Goal: Task Accomplishment & Management: Complete application form

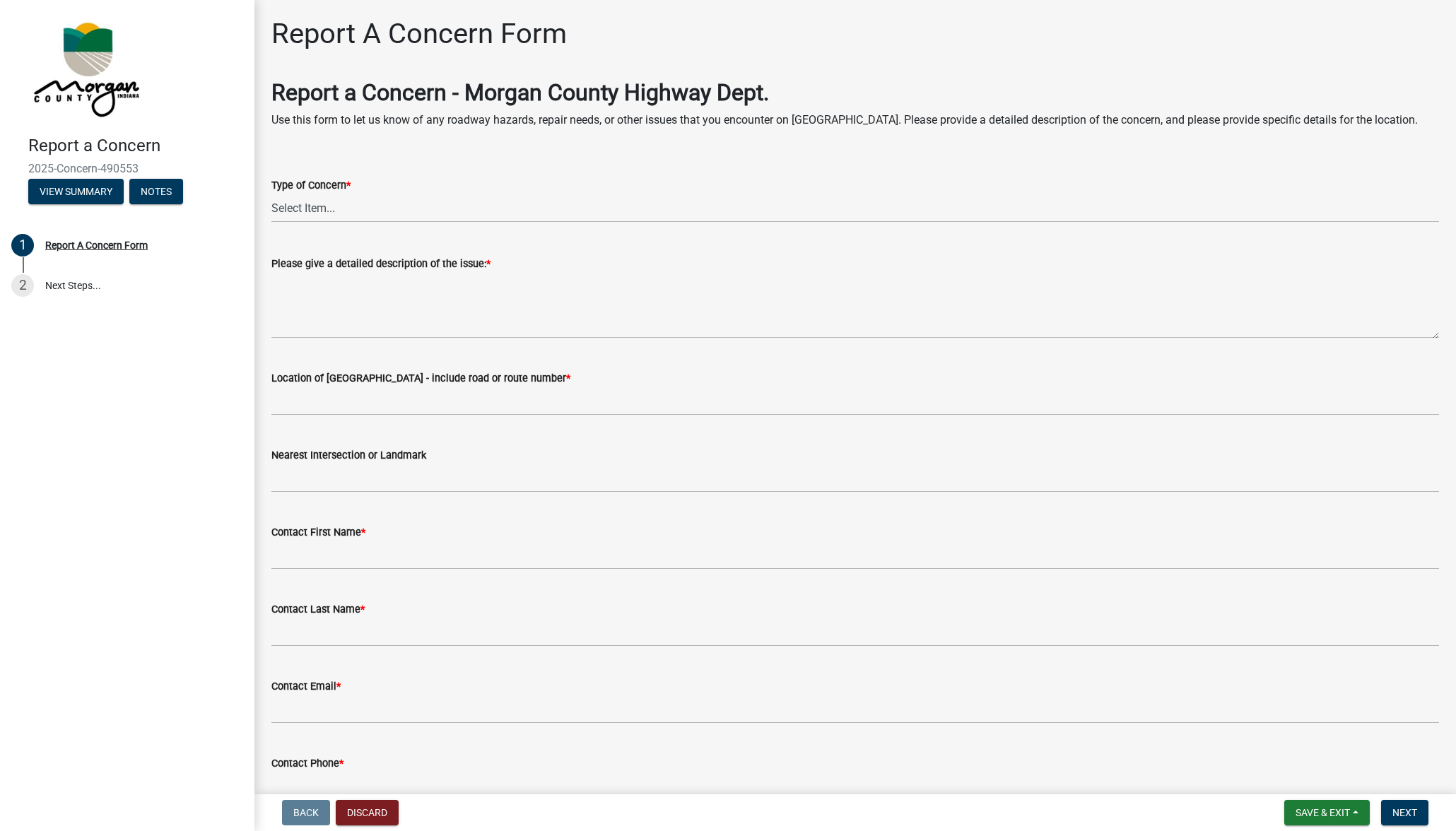
scroll to position [13, 0]
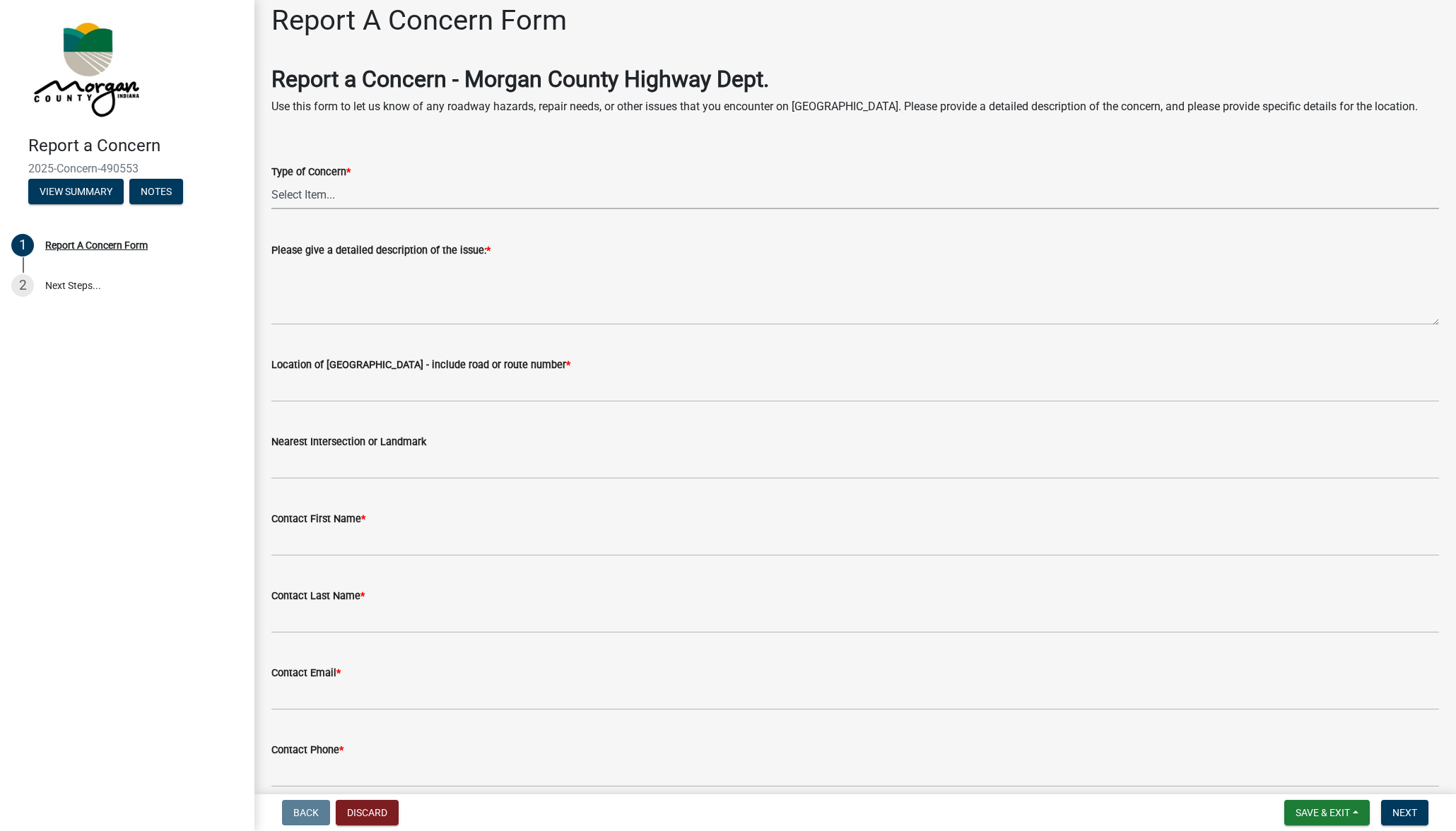
click at [308, 190] on select "Select Item... Pot Hole Patching Ditch Tree Sign Mowing Culvert Other" at bounding box center [855, 194] width 1168 height 29
click at [271, 180] on select "Select Item... Pot Hole Patching Ditch Tree Sign Mowing Culvert Other" at bounding box center [855, 194] width 1168 height 29
select select "3582e9dc-d8cd-4526-a2d9-157cc62522fd"
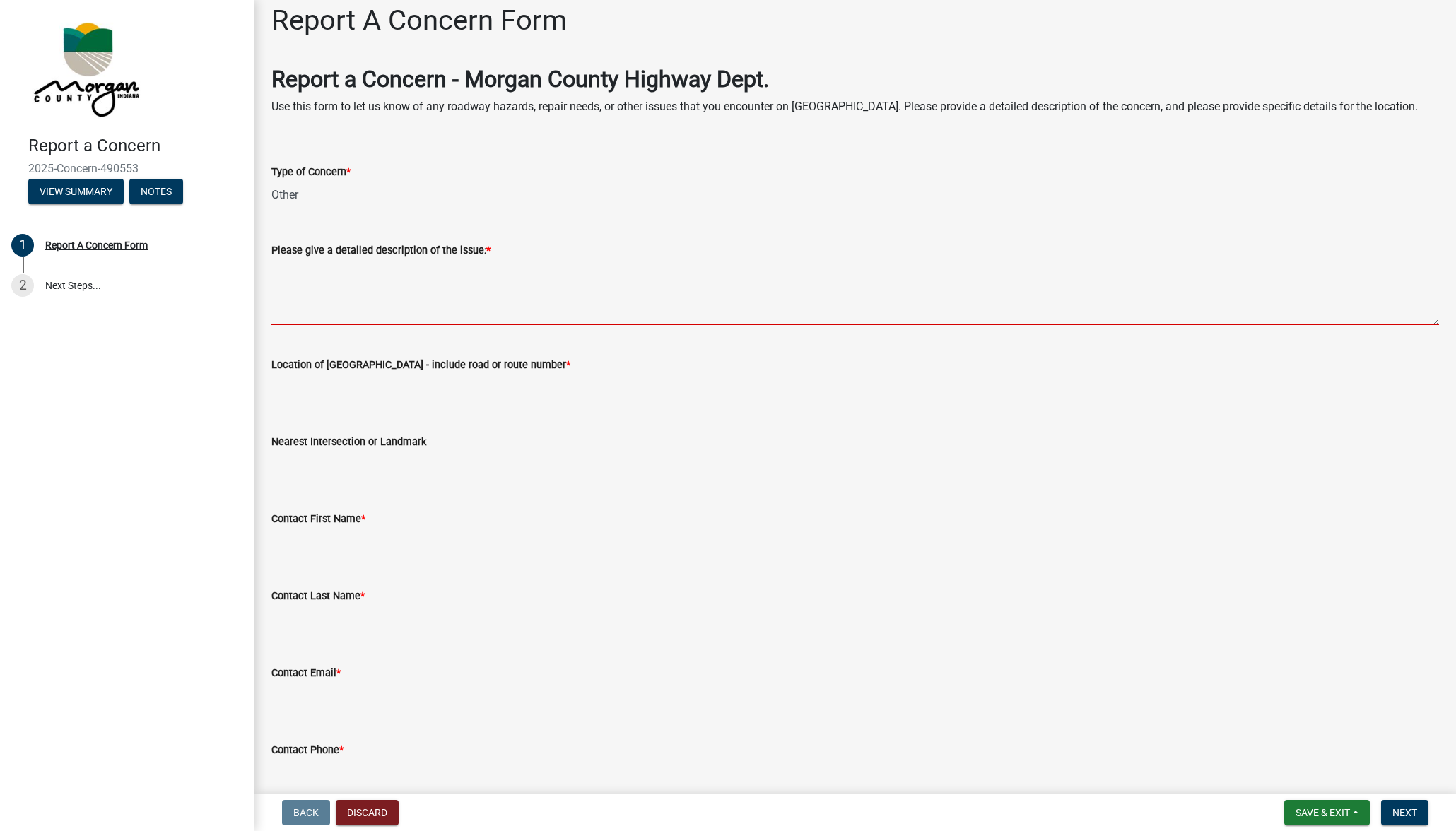
scroll to position [17, 0]
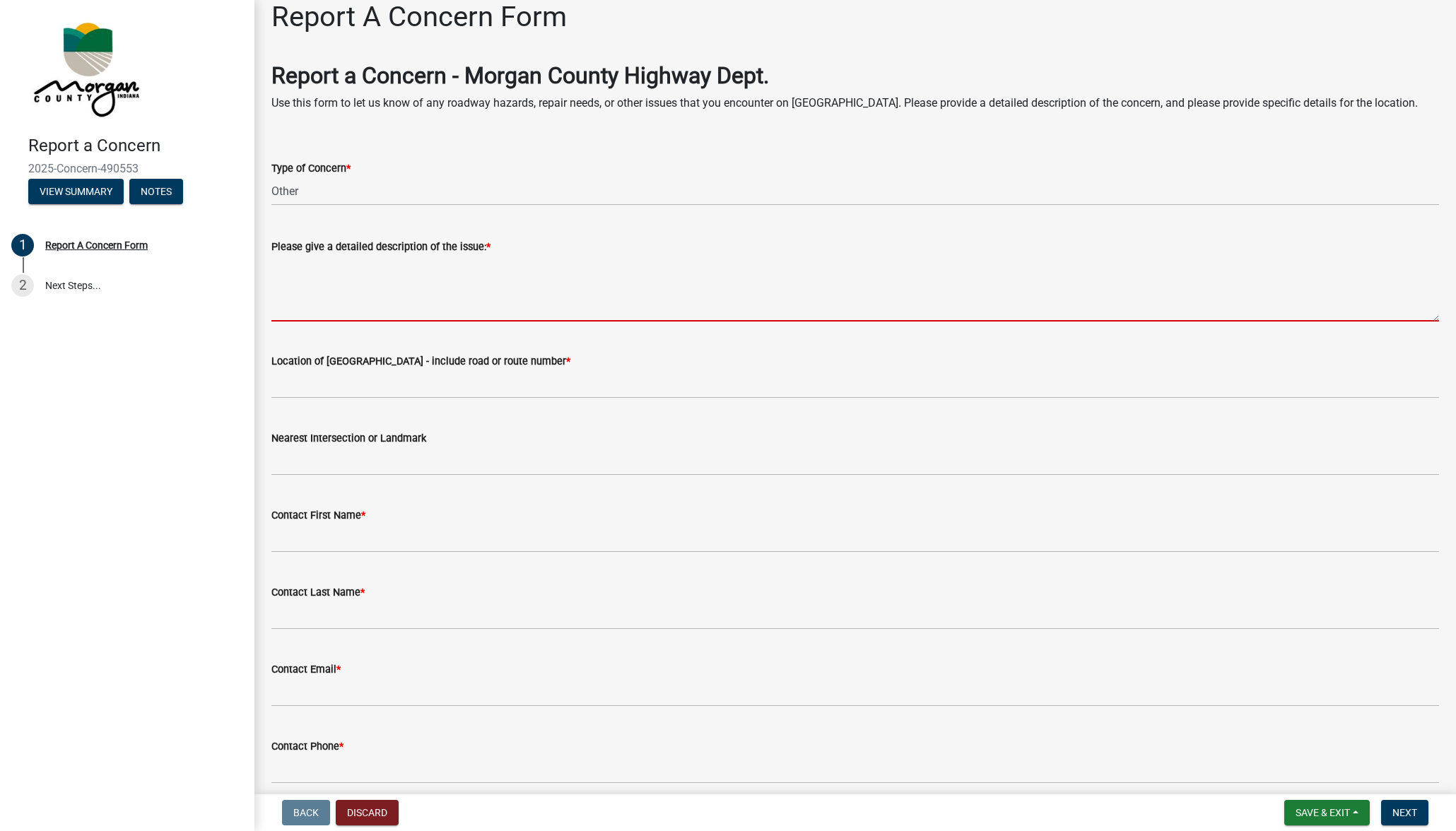
click at [339, 296] on textarea "Please give a detailed description of the issue: *" at bounding box center [855, 289] width 1168 height 67
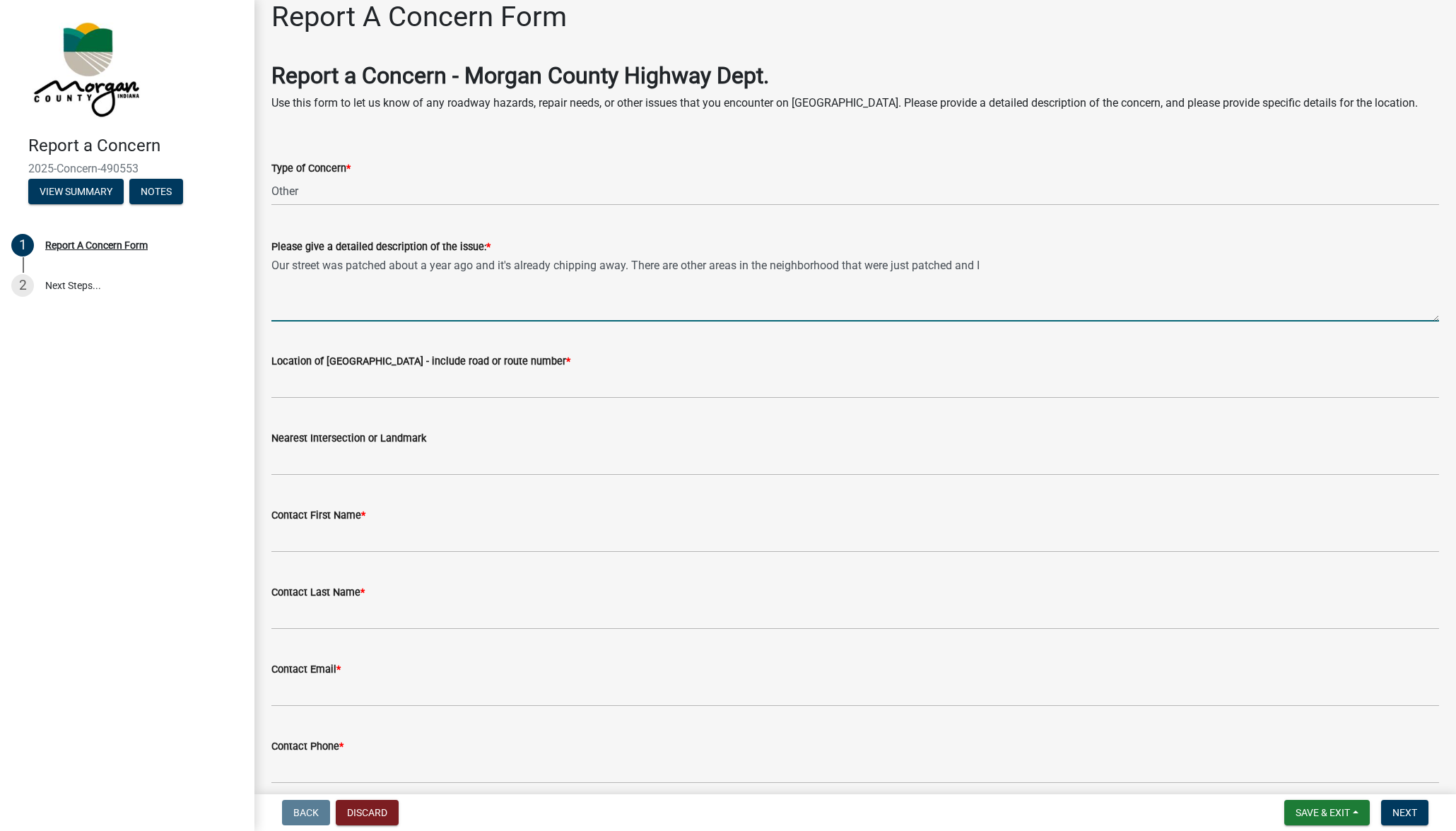
drag, startPoint x: 844, startPoint y: 266, endPoint x: 873, endPoint y: 270, distance: 29.3
click at [844, 266] on textarea "Our street was patched about a year ago and it's already chipping away. There a…" at bounding box center [855, 289] width 1168 height 67
click at [1181, 263] on textarea "Our street was patched about a year ago and it's already chipping away. There a…" at bounding box center [855, 289] width 1168 height 67
click at [1136, 262] on textarea "Our street was patched about a year ago and it's already chipping away. There a…" at bounding box center [855, 289] width 1168 height 67
click at [1242, 265] on textarea "Our street was patched about a year ago and it's already chipping away. There a…" at bounding box center [855, 289] width 1168 height 67
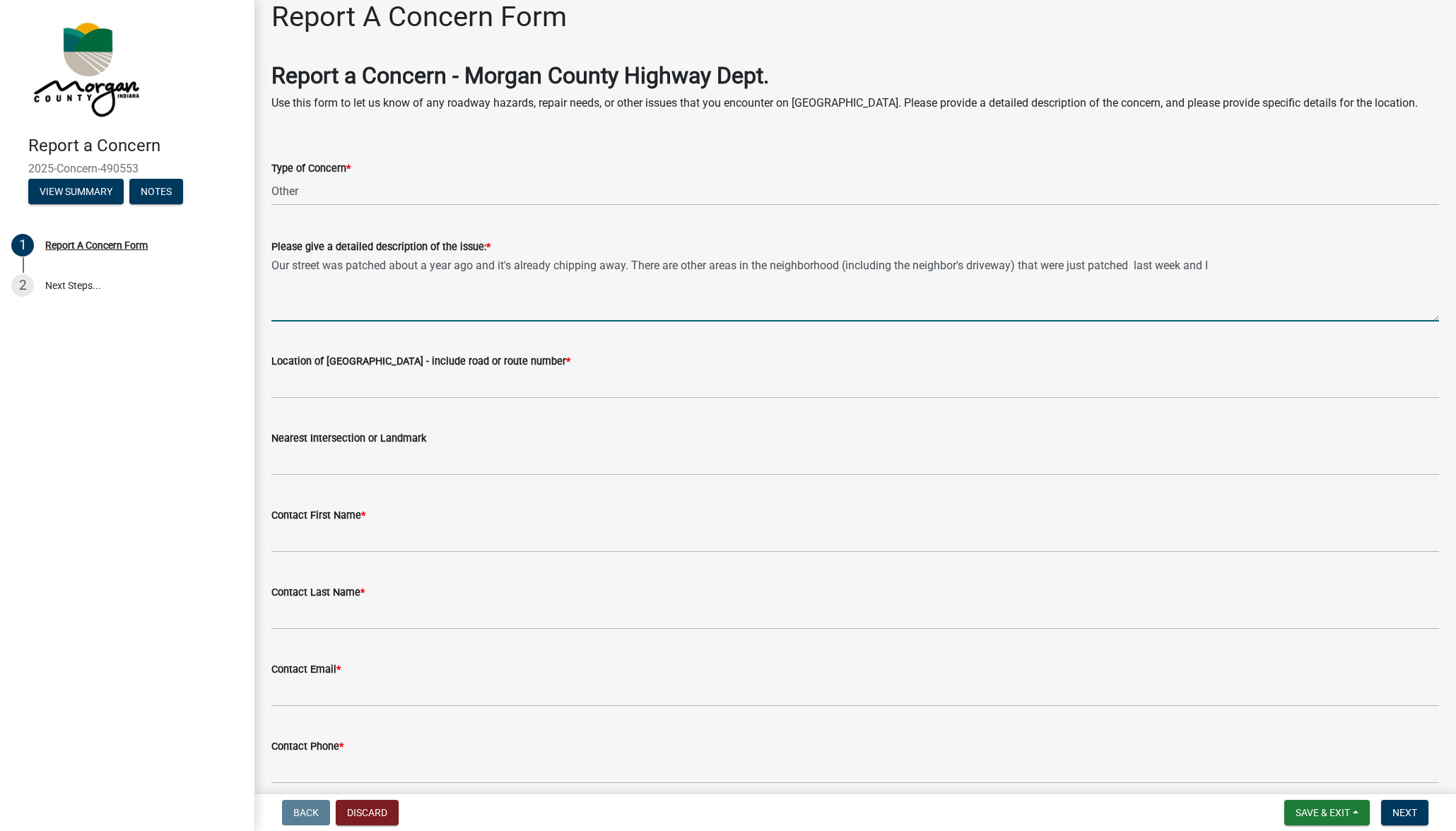
scroll to position [17, 0]
type textarea "Our street was patched about a year ago and it's already chipping away. There a…"
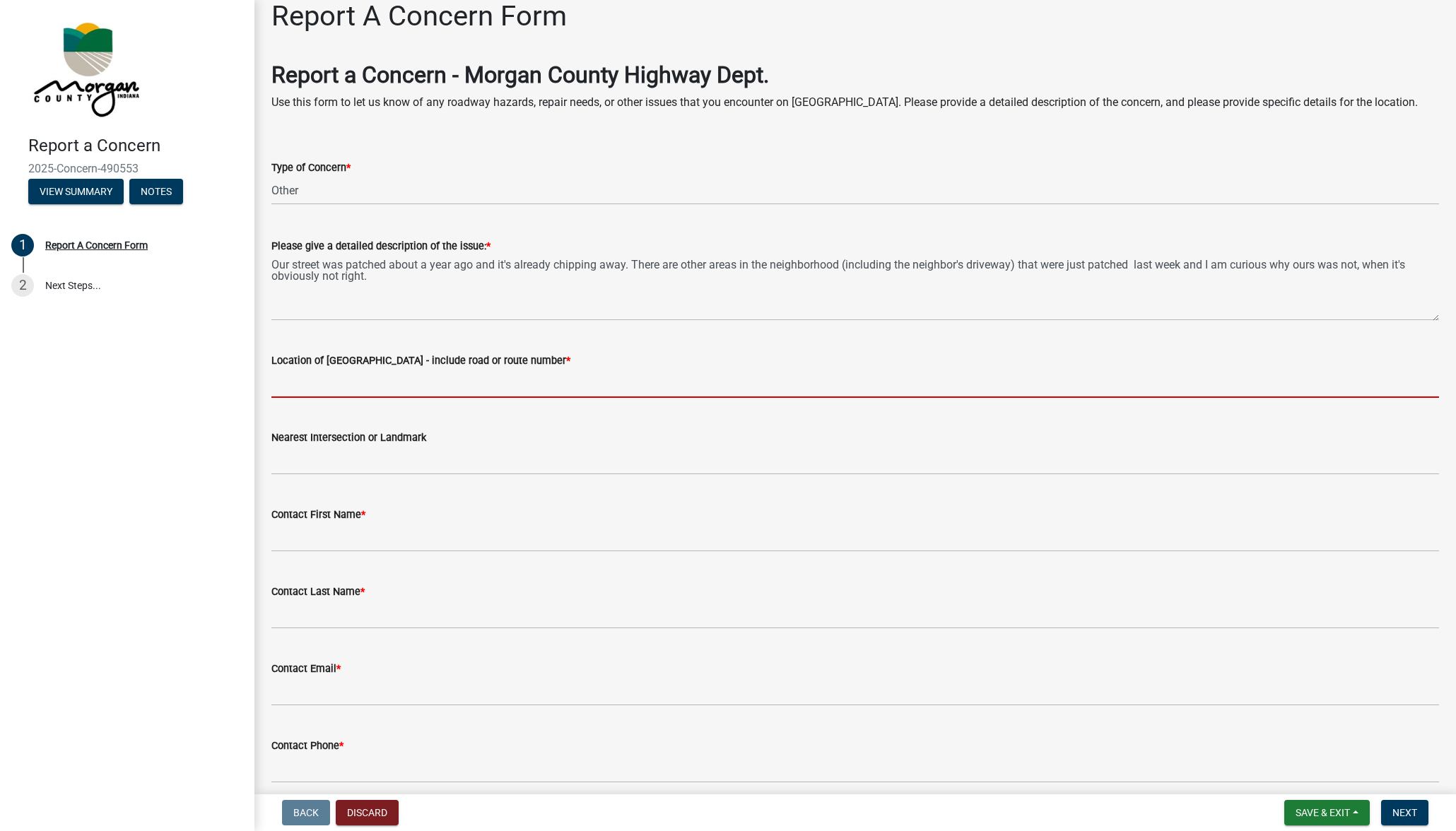
click at [386, 383] on input "Location of [GEOGRAPHIC_DATA] - include road or route number *" at bounding box center [855, 383] width 1168 height 29
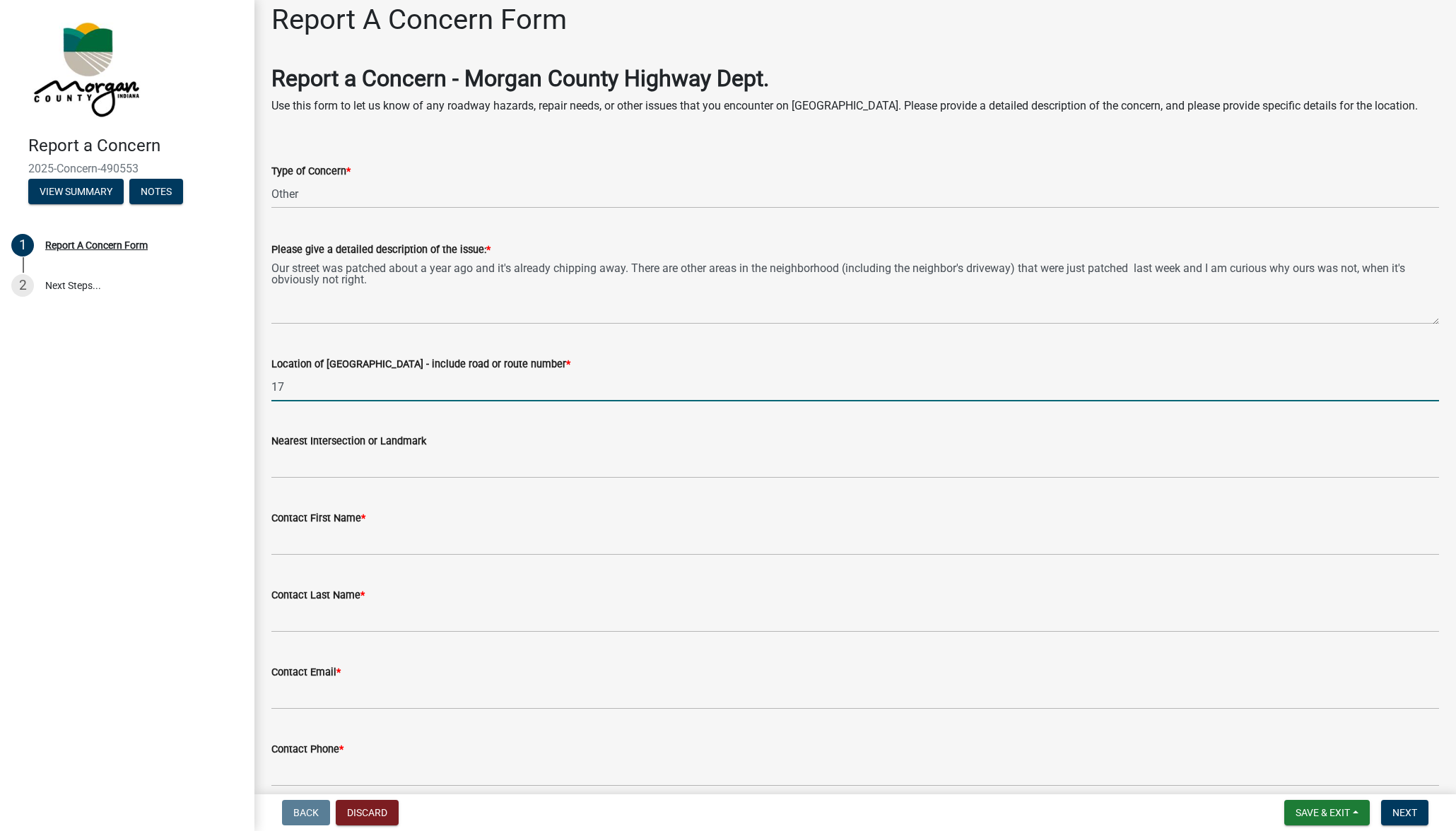
type input "1"
type input "in the cul-de-sac by 1714 and [STREET_ADDRESS]"
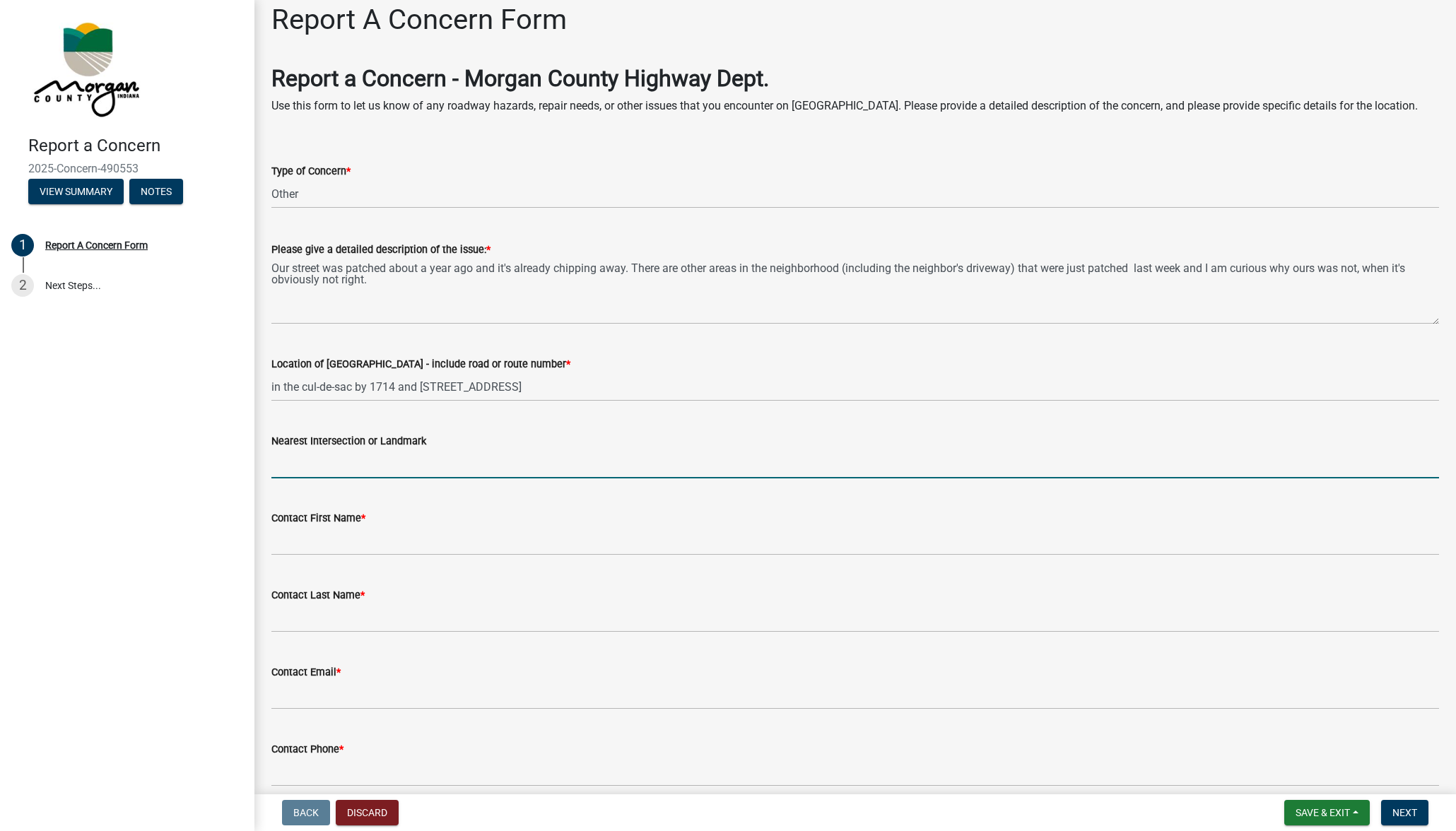
click at [380, 469] on input "Nearest Intersection or Landmark" at bounding box center [855, 464] width 1168 height 29
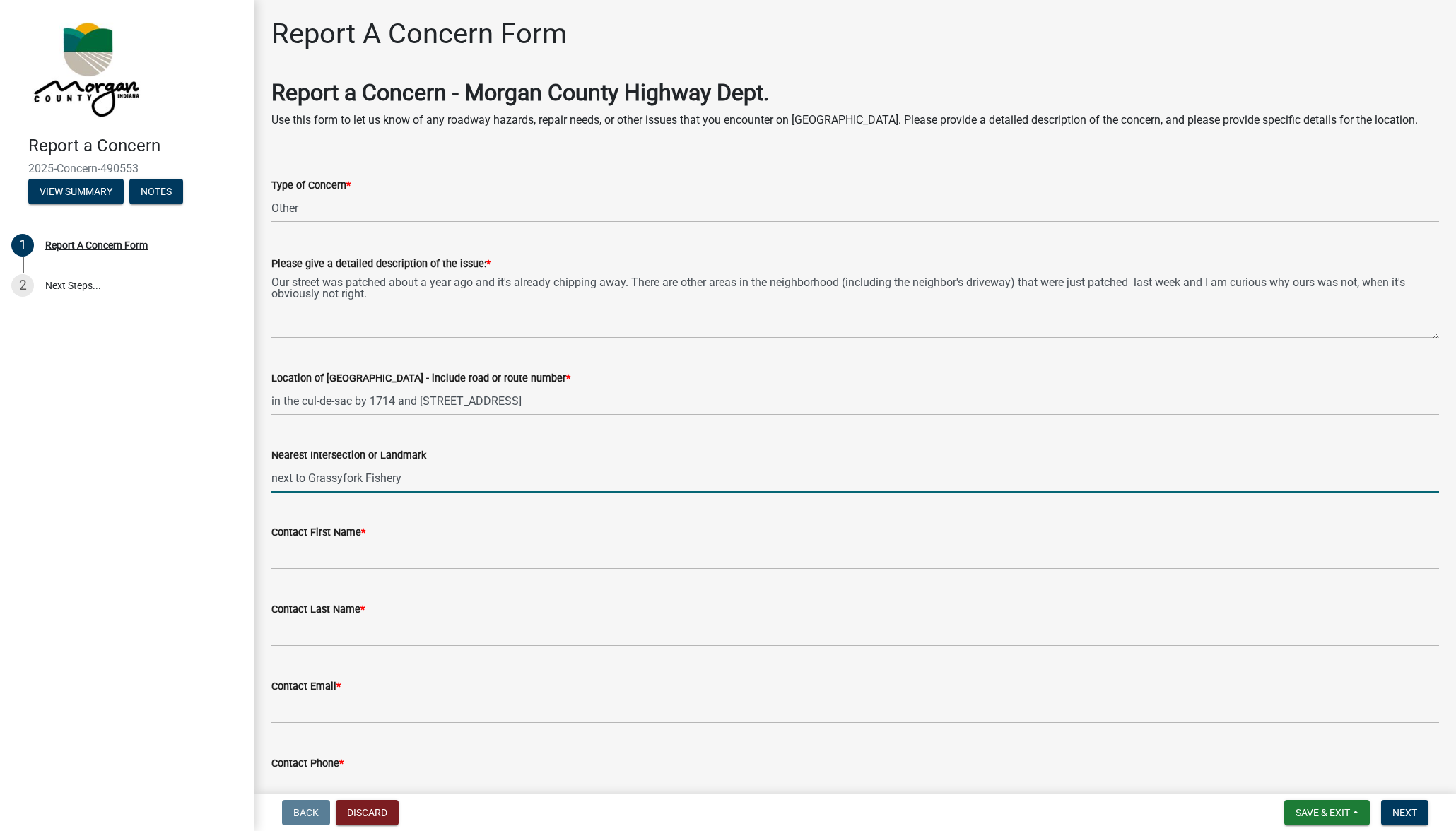
type input "next to Grassyfork Fishery"
click at [362, 540] on div "Contact First Name *" at bounding box center [855, 532] width 1168 height 17
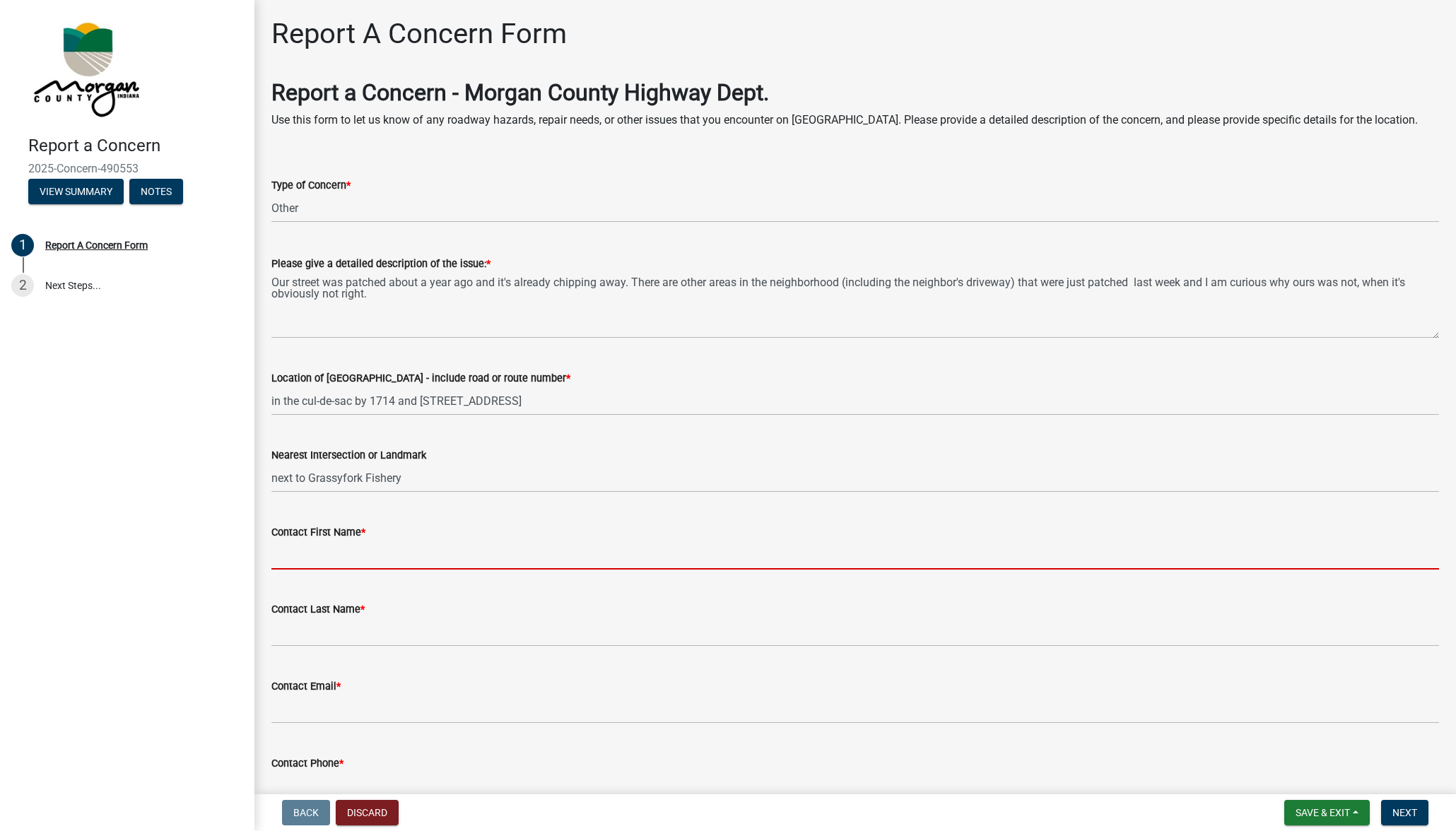
click at [360, 553] on input "Contact First Name *" at bounding box center [855, 555] width 1168 height 29
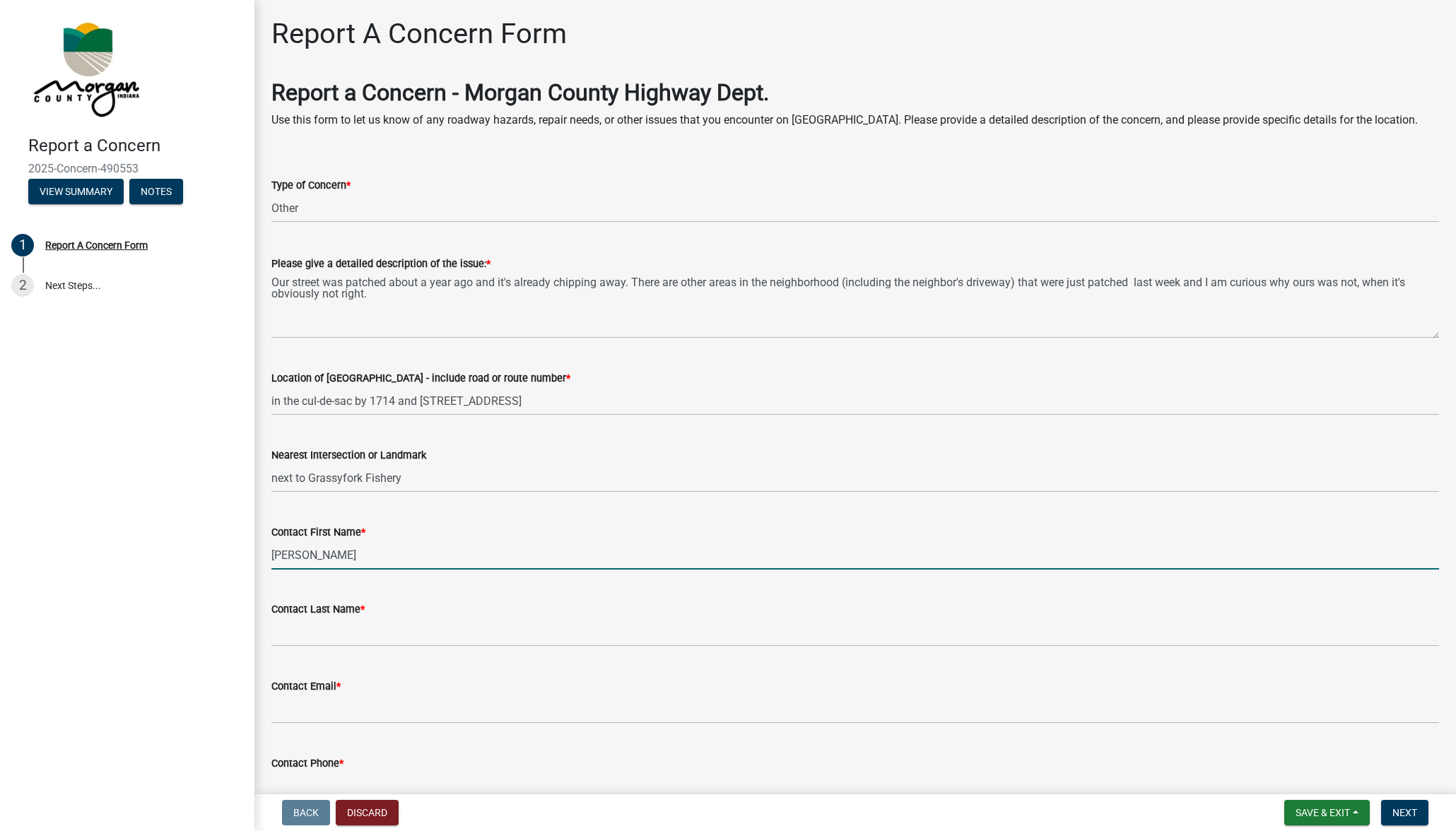
type input "[PERSON_NAME]"
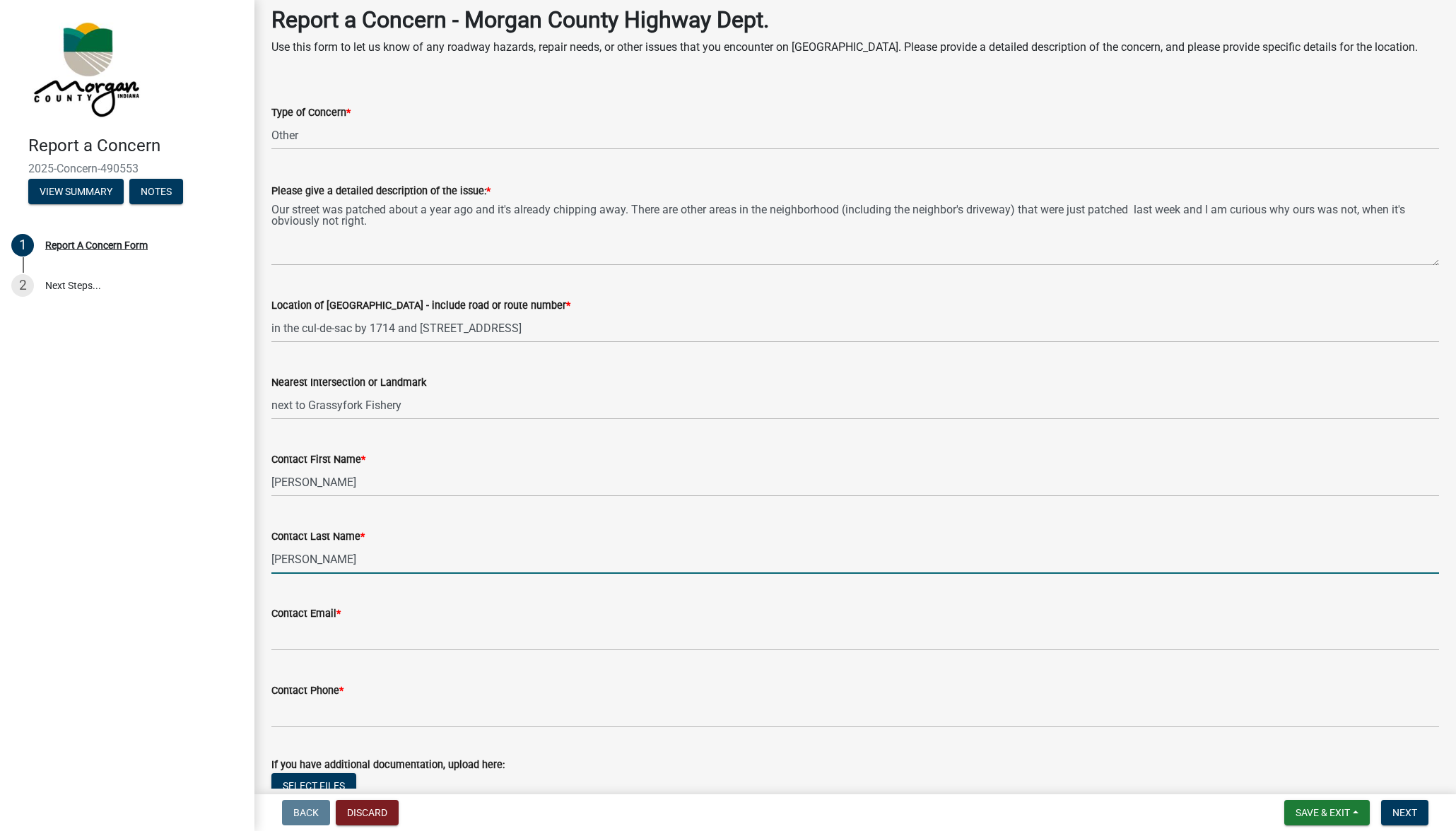
scroll to position [211, 0]
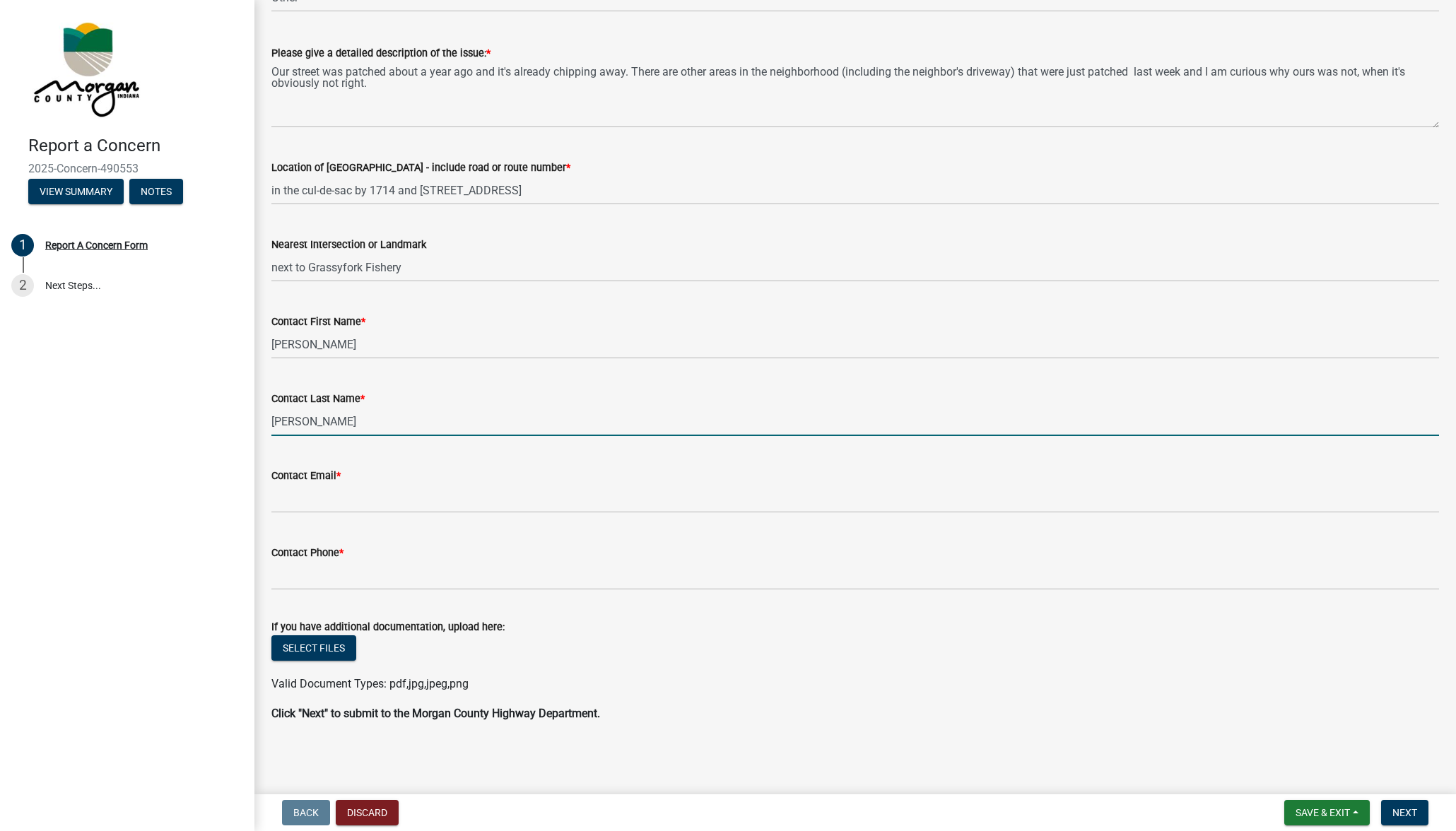
type input "[PERSON_NAME]"
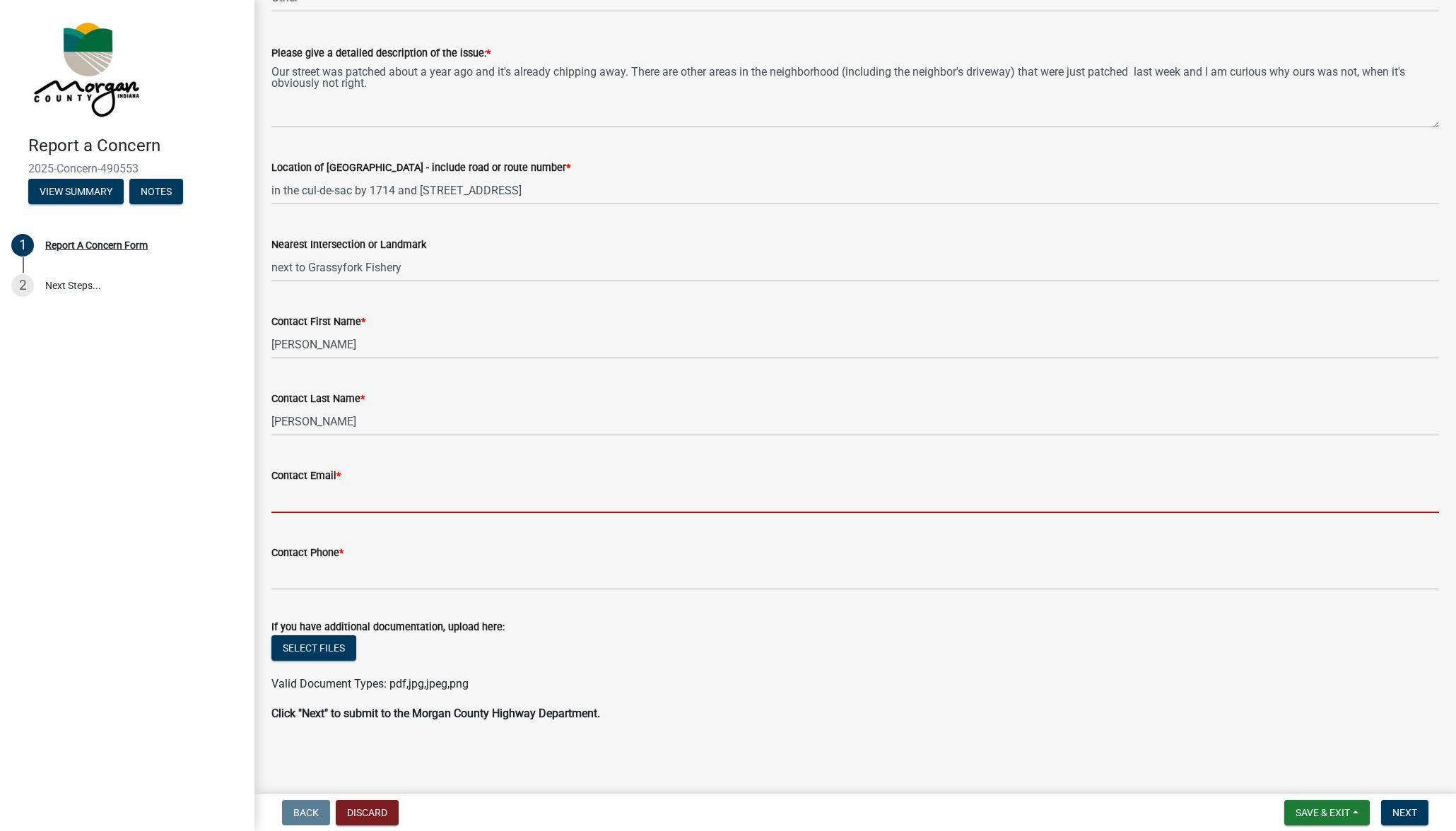
click at [359, 498] on input "Contact Email *" at bounding box center [855, 499] width 1168 height 29
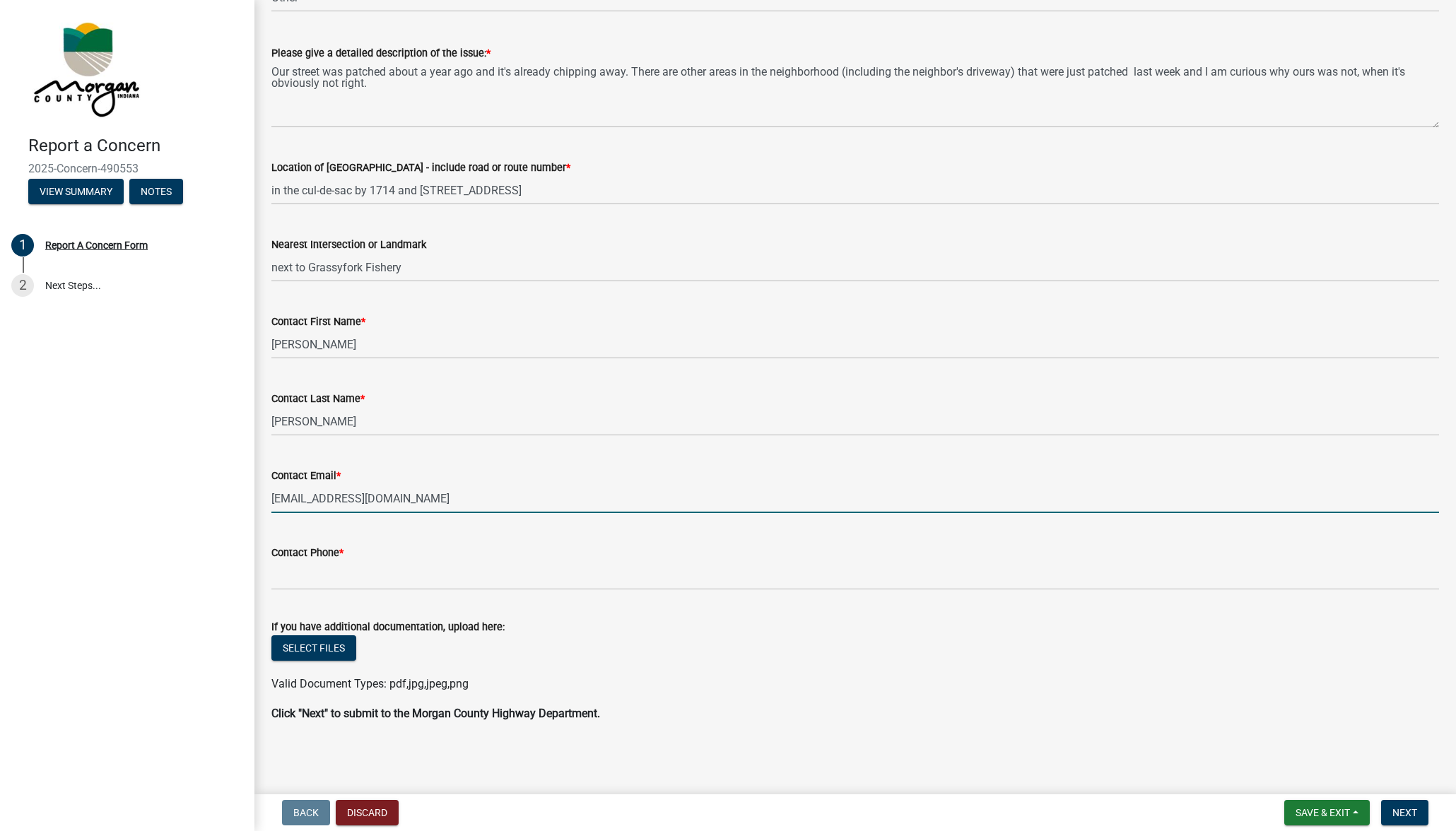
type input "[EMAIL_ADDRESS][DOMAIN_NAME]"
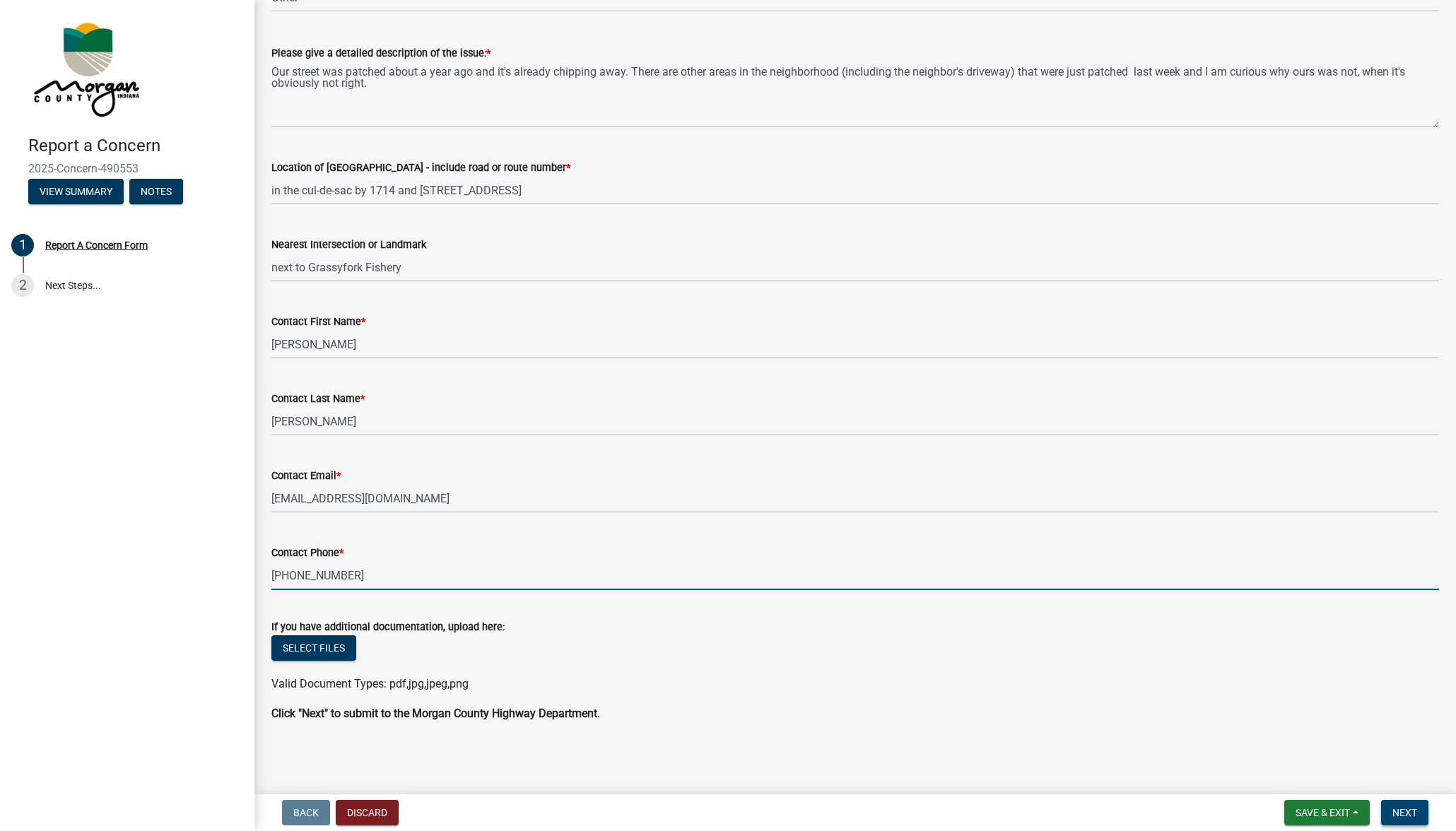
type input "[PHONE_NUMBER]"
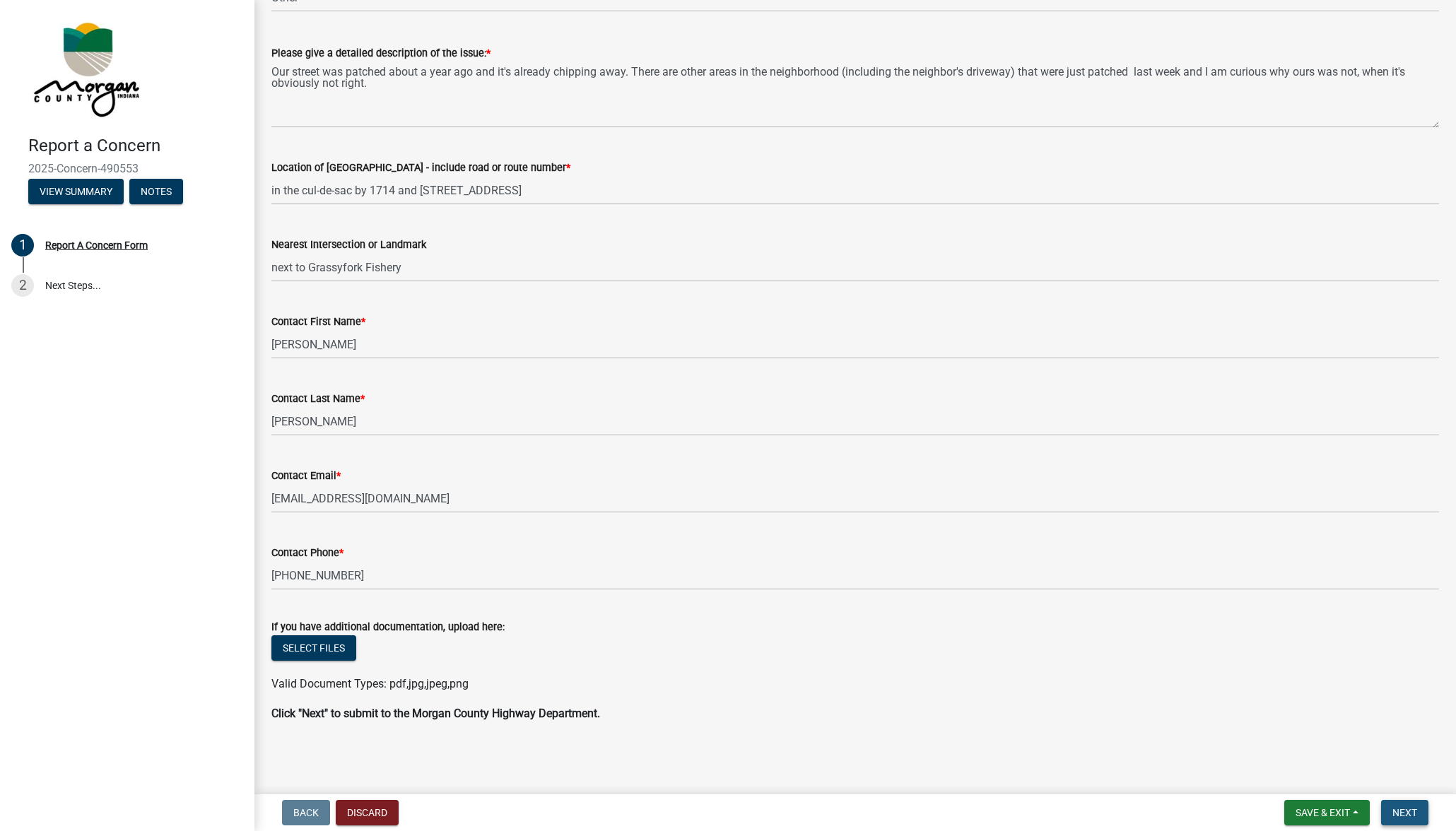
click at [1407, 817] on span "Next" at bounding box center [1404, 813] width 25 height 11
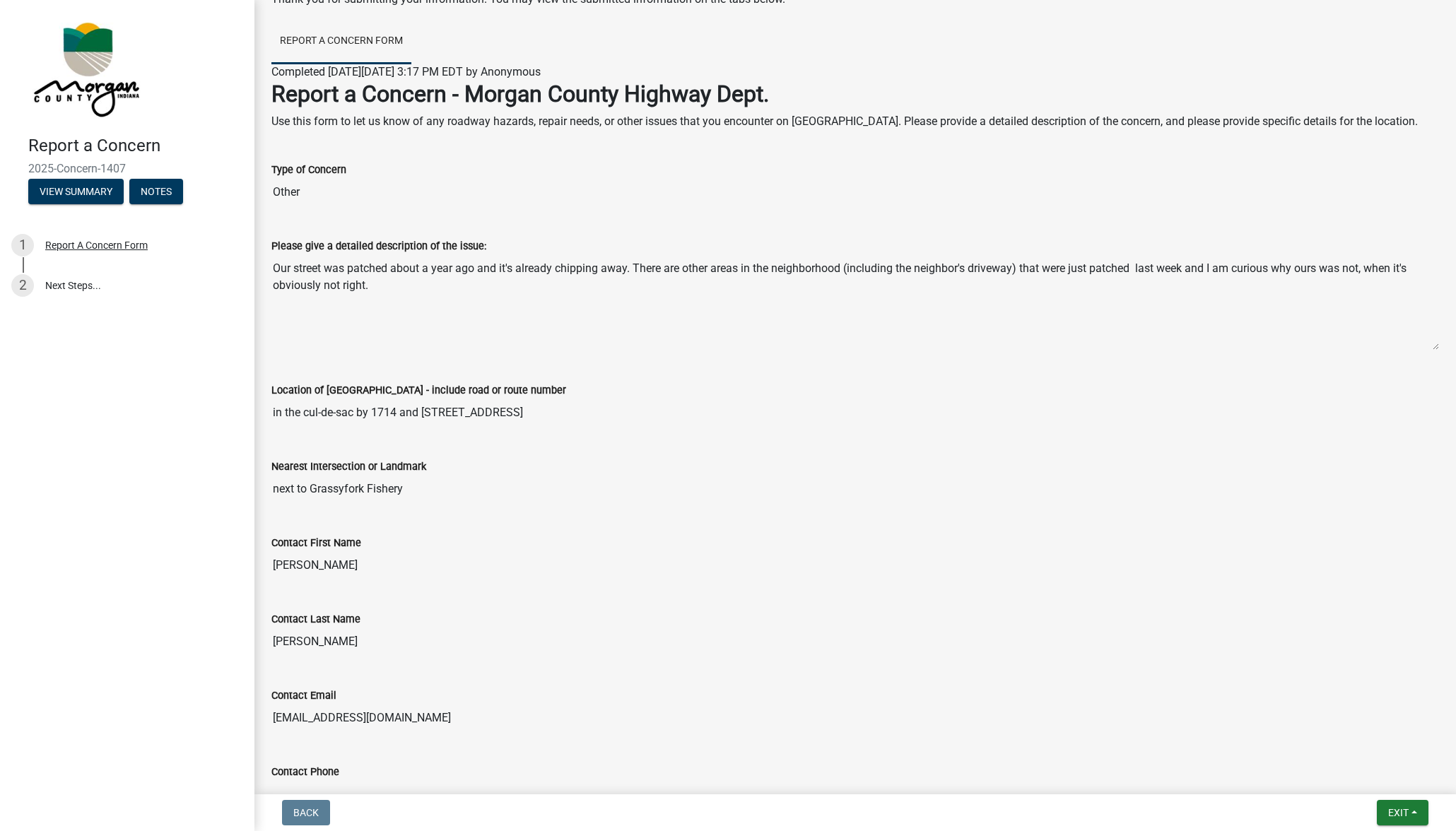
scroll to position [0, 0]
